Goal: Find specific page/section: Find specific page/section

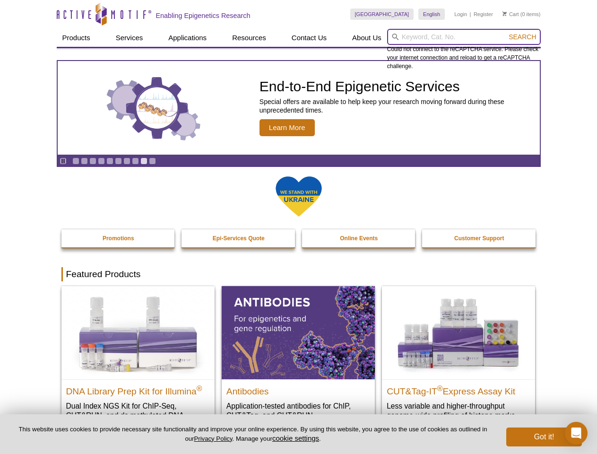
click at [464, 37] on input "search" at bounding box center [464, 37] width 154 height 16
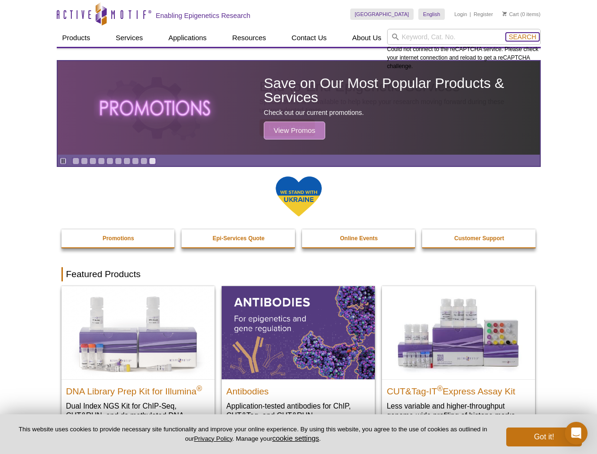
click at [522, 37] on span "Search" at bounding box center [522, 37] width 27 height 8
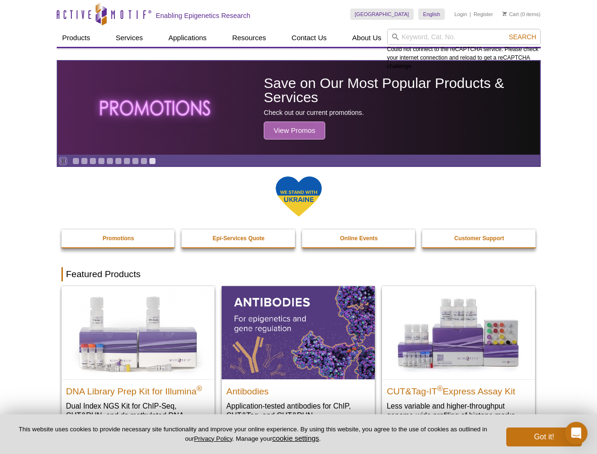
click at [63, 161] on icon "Pause" at bounding box center [63, 161] width 6 height 6
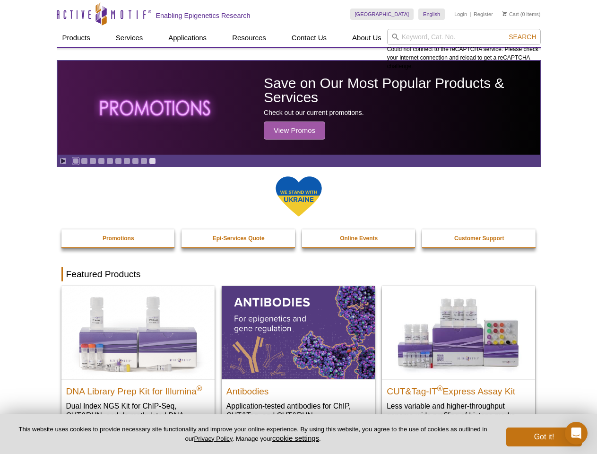
click at [76, 161] on link "Go to slide 1" at bounding box center [75, 160] width 7 height 7
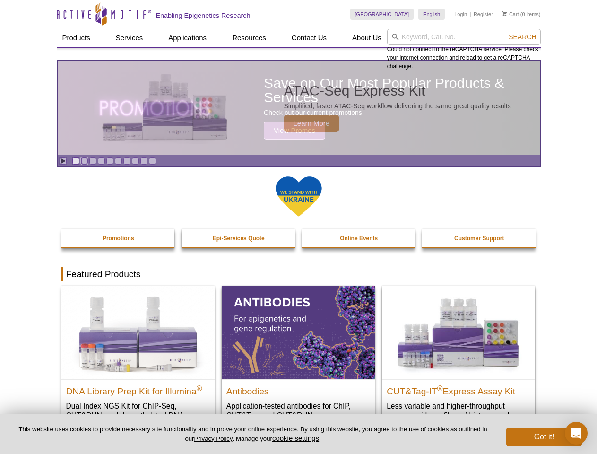
click at [84, 161] on link "Go to slide 2" at bounding box center [84, 160] width 7 height 7
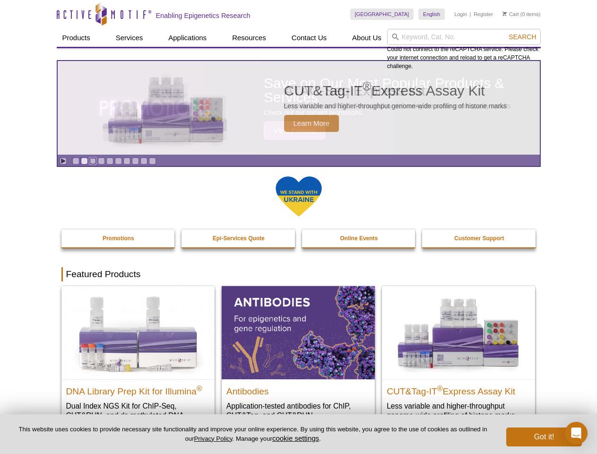
click at [93, 161] on link "Go to slide 3" at bounding box center [92, 160] width 7 height 7
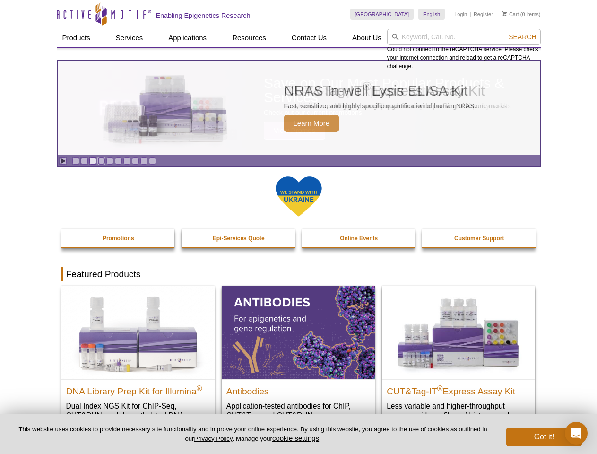
click at [101, 161] on link "Go to slide 4" at bounding box center [101, 160] width 7 height 7
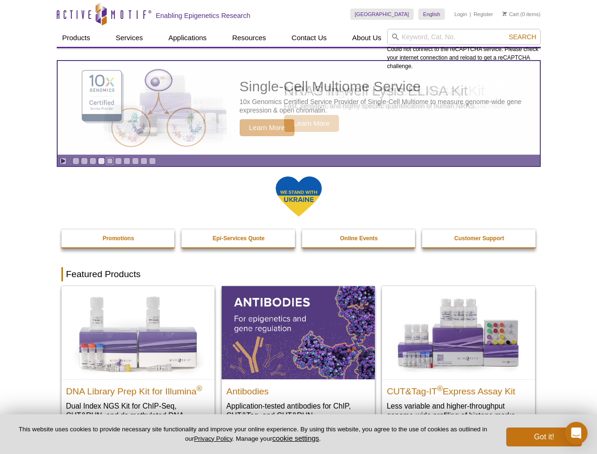
click at [110, 161] on link "Go to slide 5" at bounding box center [109, 160] width 7 height 7
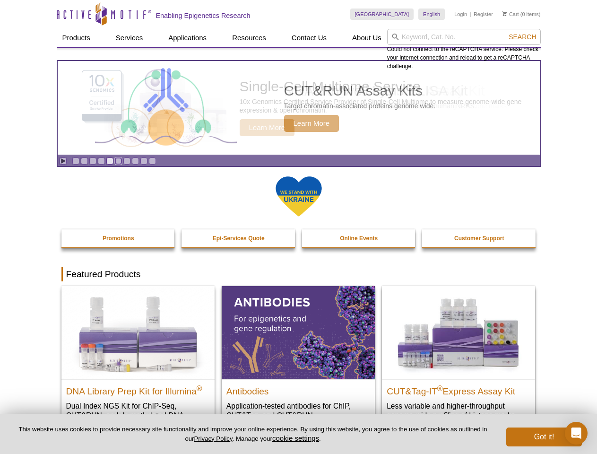
click at [118, 161] on link "Go to slide 6" at bounding box center [118, 160] width 7 height 7
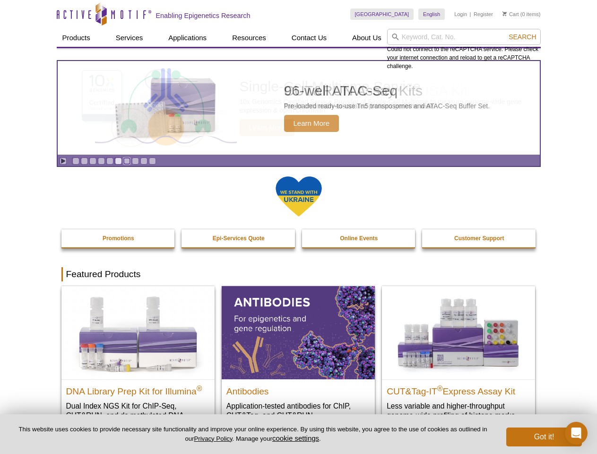
click at [127, 161] on link "Go to slide 7" at bounding box center [126, 160] width 7 height 7
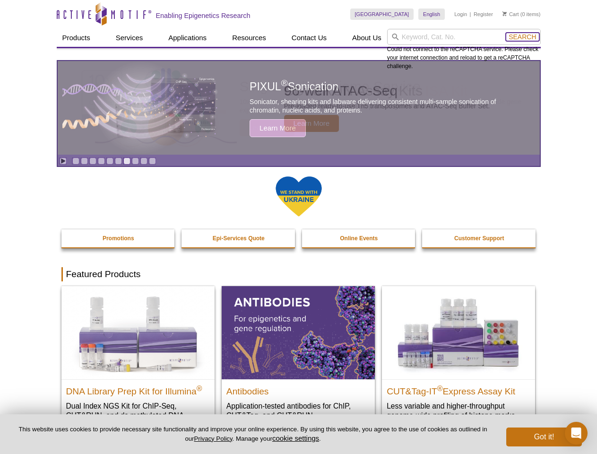
click at [522, 37] on span "Search" at bounding box center [522, 37] width 27 height 8
